Goal: Information Seeking & Learning: Learn about a topic

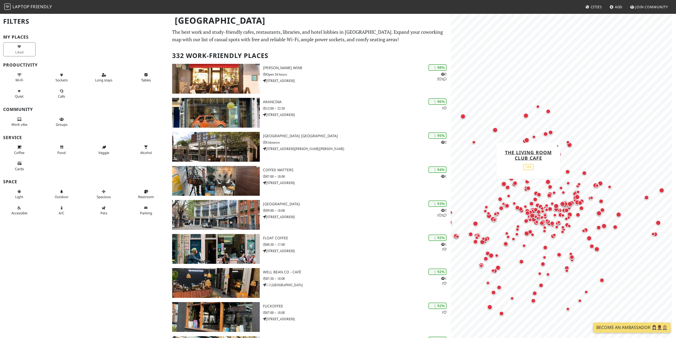
click at [527, 189] on div "Map marker" at bounding box center [528, 188] width 5 height 5
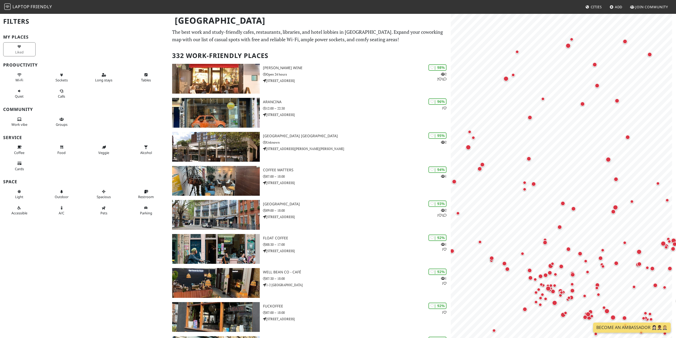
click at [593, 10] on link "Cities" at bounding box center [593, 7] width 21 height 10
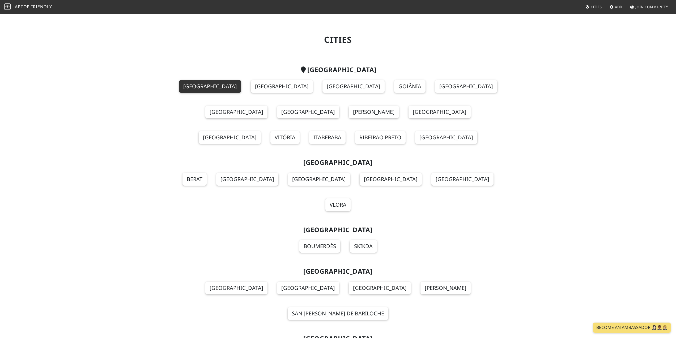
click at [200, 84] on link "São Paulo" at bounding box center [210, 86] width 62 height 13
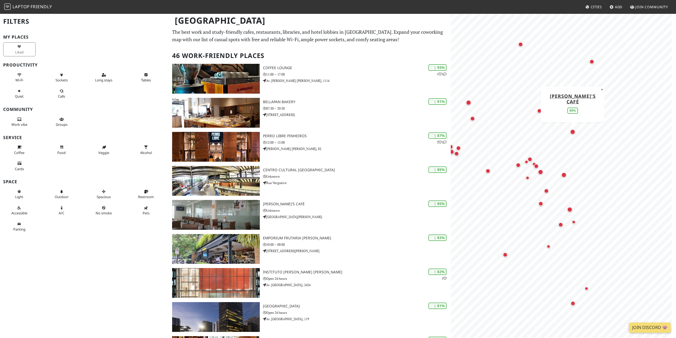
click at [571, 133] on div "Map marker" at bounding box center [572, 131] width 5 height 5
click at [52, 82] on button "Sockets" at bounding box center [61, 77] width 32 height 14
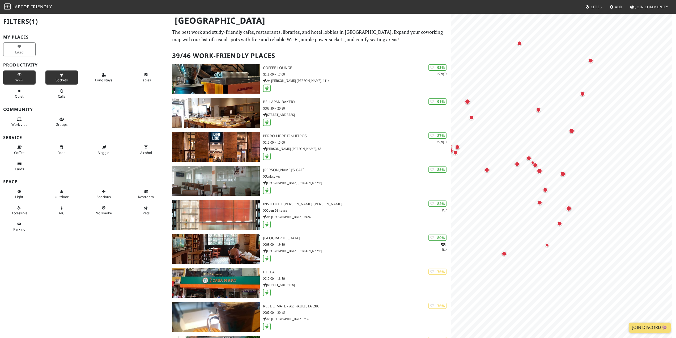
click at [16, 79] on span "Wi-Fi" at bounding box center [19, 80] width 8 height 5
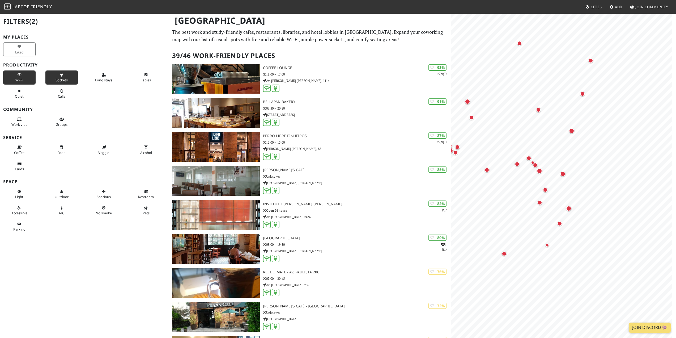
click at [20, 81] on span "Wi-Fi" at bounding box center [19, 80] width 8 height 5
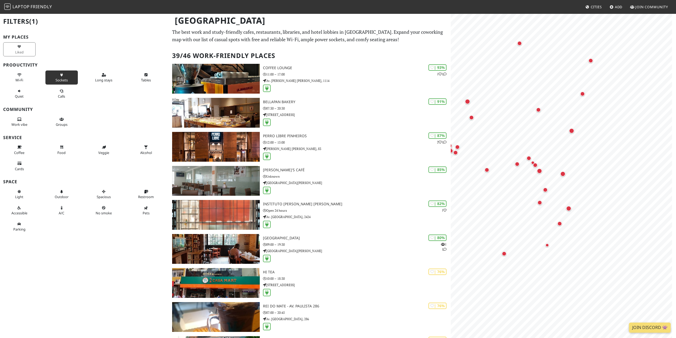
click at [63, 77] on button "Sockets" at bounding box center [61, 77] width 32 height 14
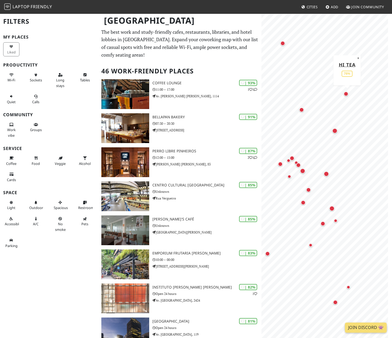
click at [345, 97] on div "Map marker" at bounding box center [346, 94] width 7 height 7
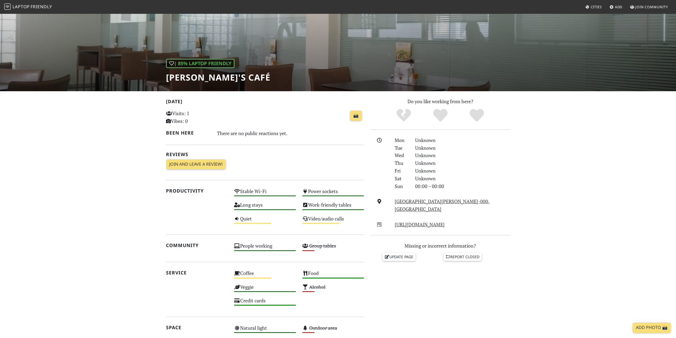
scroll to position [5, 0]
